Goal: Information Seeking & Learning: Learn about a topic

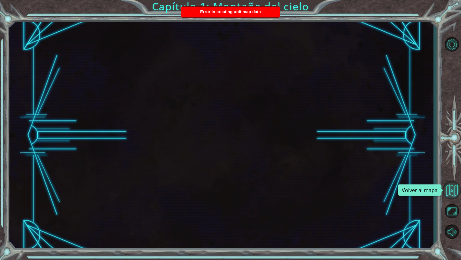
click at [453, 190] on button "Volver al mapa" at bounding box center [452, 190] width 19 height 19
